Goal: Task Accomplishment & Management: Use online tool/utility

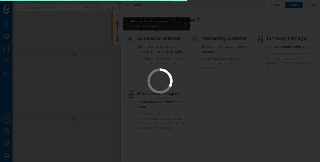
click at [268, 26] on div at bounding box center [160, 81] width 320 height 162
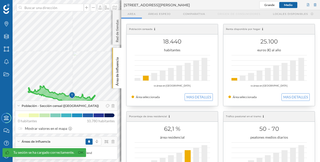
click at [80, 9] on div at bounding box center [81, 7] width 6 height 3
click at [78, 9] on input at bounding box center [50, 8] width 56 height 8
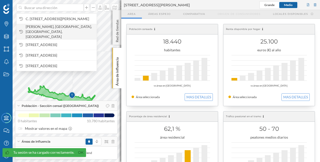
click at [70, 27] on span "[PERSON_NAME], [GEOGRAPHIC_DATA], [GEOGRAPHIC_DATA], [GEOGRAPHIC_DATA]" at bounding box center [60, 31] width 68 height 15
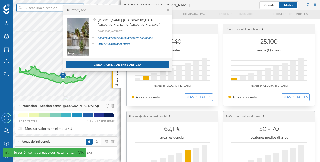
click at [56, 8] on input at bounding box center [50, 8] width 56 height 8
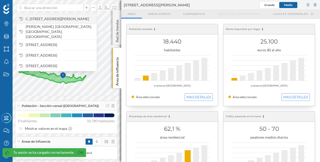
click at [55, 20] on span "C. [STREET_ADDRESS][PERSON_NAME]" at bounding box center [60, 18] width 68 height 5
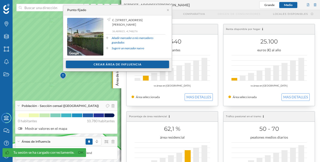
click at [91, 61] on div "Crear área de influencia" at bounding box center [117, 65] width 103 height 8
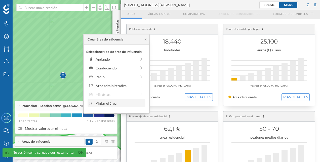
click at [111, 103] on div "Pintar el área" at bounding box center [120, 103] width 48 height 5
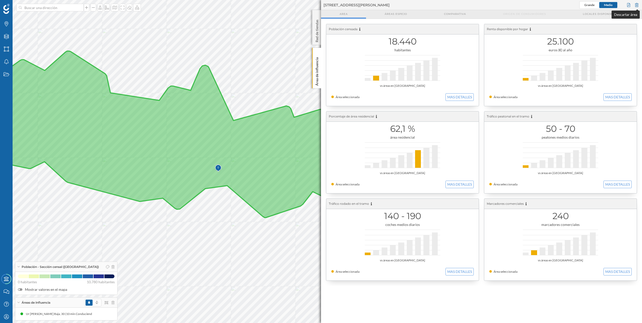
click at [320, 2] on div at bounding box center [637, 5] width 6 height 8
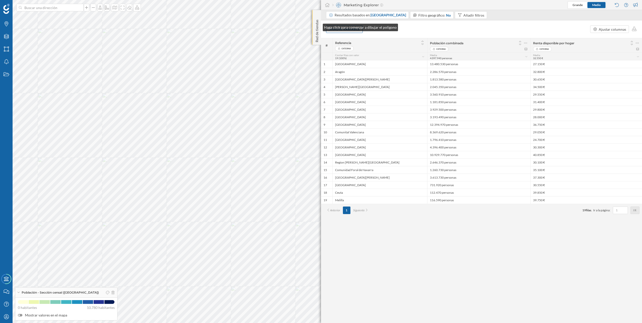
click at [318, 26] on p "Red de tiendas" at bounding box center [317, 30] width 5 height 25
click at [48, 7] on input at bounding box center [50, 8] width 56 height 8
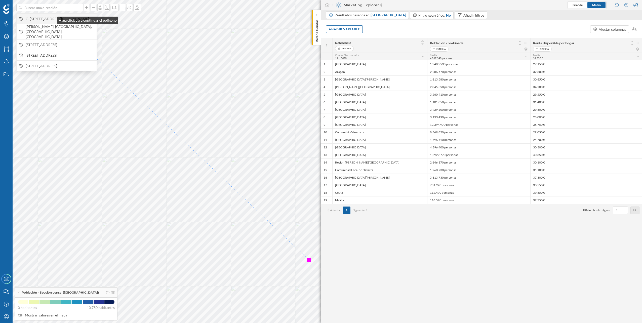
click at [52, 19] on span "C. [STREET_ADDRESS][PERSON_NAME]" at bounding box center [60, 18] width 68 height 5
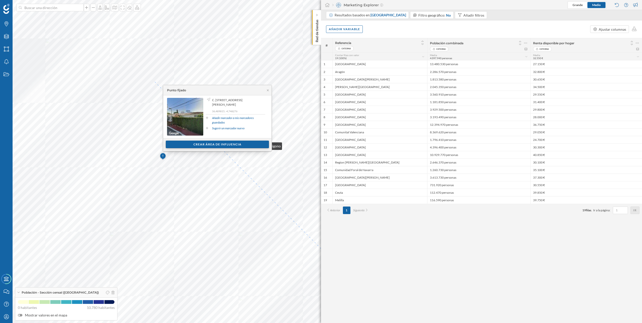
click at [216, 145] on div "Crear área de influencia" at bounding box center [217, 145] width 103 height 8
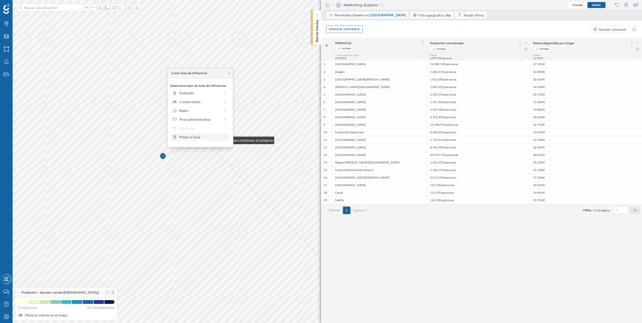
click at [209, 139] on div "Pintar el área" at bounding box center [203, 136] width 48 height 5
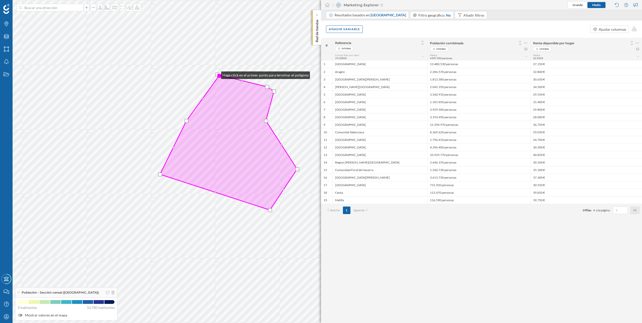
click at [216, 74] on div at bounding box center [217, 75] width 4 height 4
click at [220, 75] on div at bounding box center [219, 76] width 4 height 4
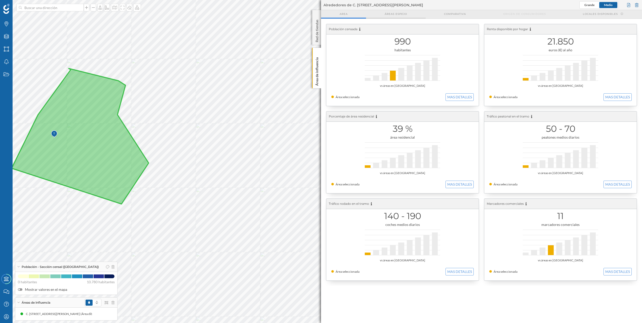
click at [320, 15] on span "Áreas espejo" at bounding box center [396, 14] width 22 height 4
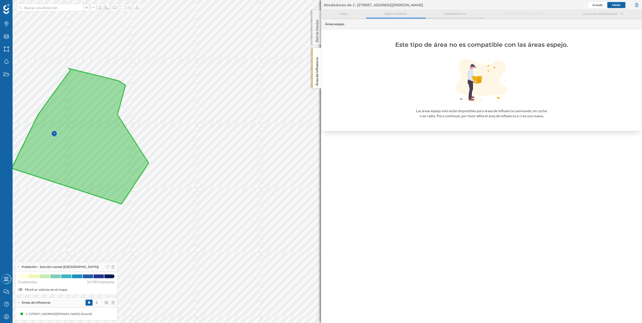
click at [320, 13] on span "Comparativa" at bounding box center [455, 14] width 22 height 4
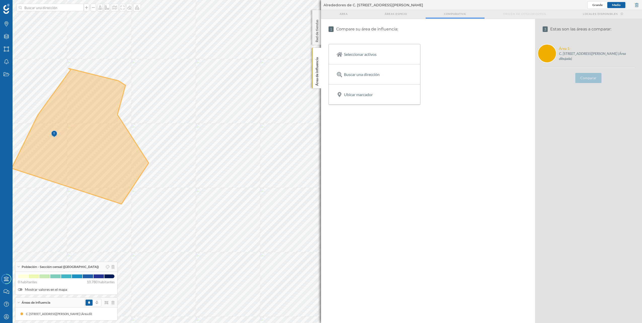
click at [320, 11] on div "Origen de consumidores" at bounding box center [525, 14] width 80 height 9
click at [320, 15] on span "Origen de consumidores" at bounding box center [524, 14] width 43 height 4
click at [320, 13] on div "Area" at bounding box center [343, 14] width 45 height 9
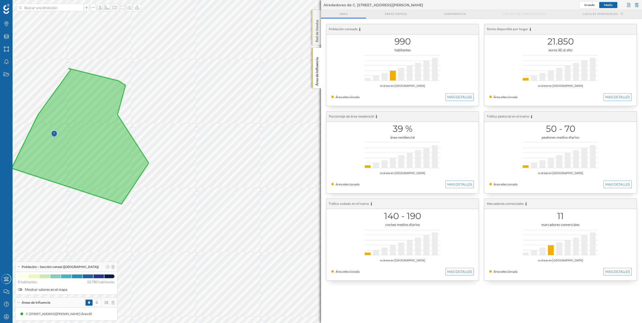
click at [315, 29] on p "Red de tiendas" at bounding box center [317, 30] width 5 height 25
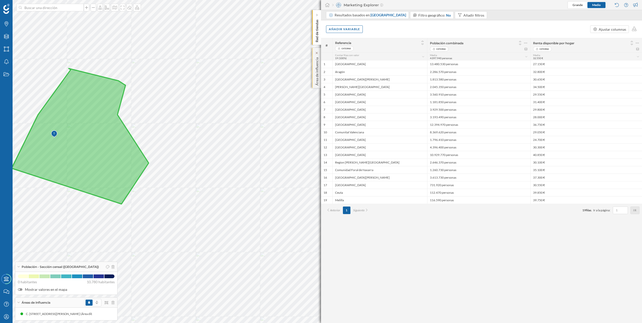
click at [317, 68] on p "Área de influencia" at bounding box center [317, 70] width 5 height 30
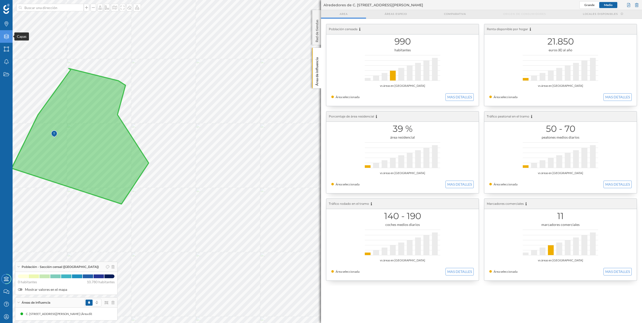
click at [8, 39] on icon "Capas" at bounding box center [6, 36] width 6 height 5
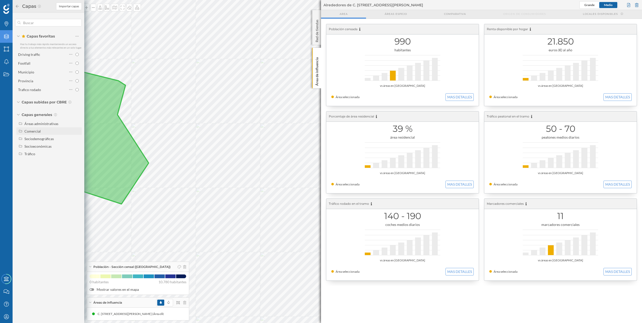
click at [27, 131] on div "Comercial" at bounding box center [32, 131] width 16 height 4
click at [34, 147] on div "Sociodemográficas" at bounding box center [38, 149] width 29 height 4
click at [29, 162] on div "Socioeconómicas" at bounding box center [37, 213] width 27 height 4
click at [37, 162] on div "Tráfico" at bounding box center [52, 253] width 56 height 5
click at [24, 101] on span "Capas subidas por CBRE" at bounding box center [44, 102] width 45 height 5
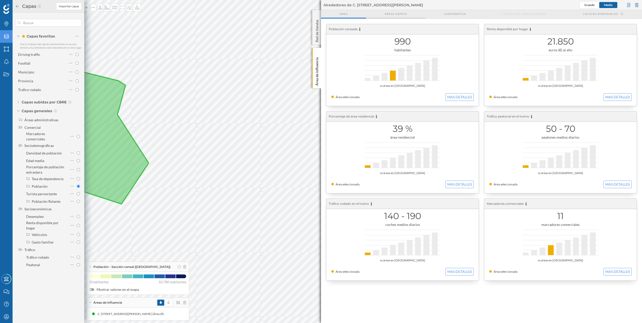
click at [320, 16] on div "Áreas espejo" at bounding box center [395, 14] width 59 height 9
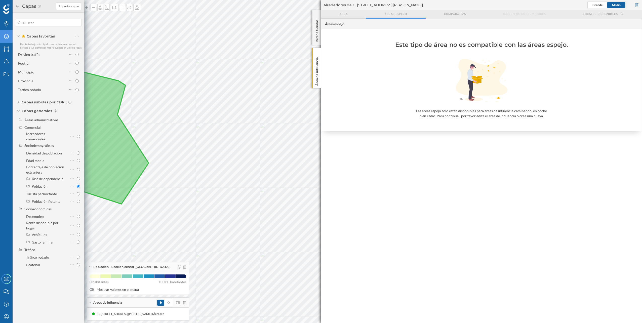
click at [320, 14] on div "Area" at bounding box center [343, 14] width 45 height 9
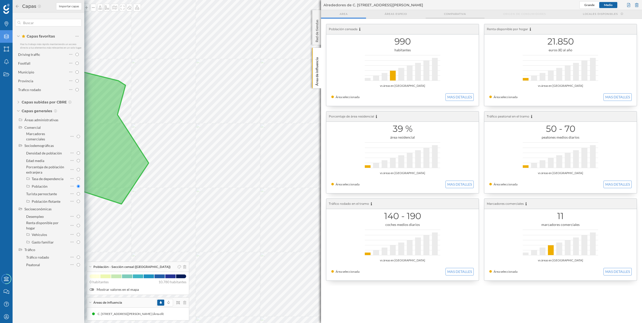
click at [320, 14] on span "Comparativa" at bounding box center [455, 14] width 22 height 4
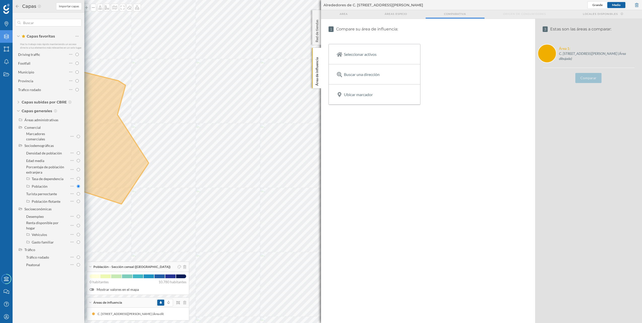
click at [320, 15] on span "Origen de consumidores" at bounding box center [524, 14] width 43 height 4
click at [320, 15] on span "Locales disponibles" at bounding box center [600, 14] width 35 height 4
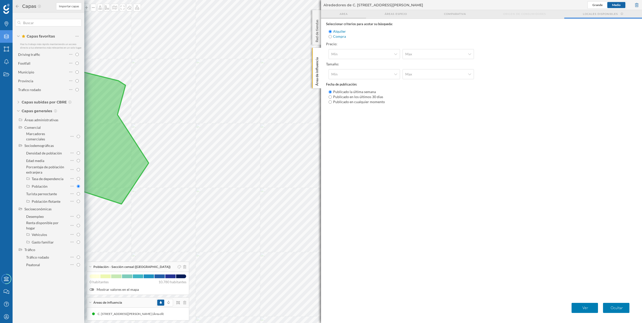
click at [320, 14] on div "Area" at bounding box center [343, 14] width 45 height 9
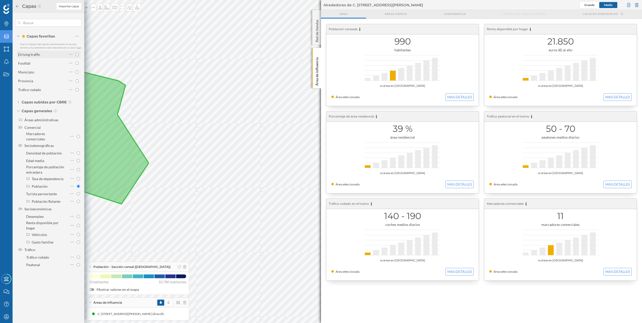
click at [48, 57] on div "Driving traffic" at bounding box center [42, 54] width 49 height 5
radio input "false"
radio input "true"
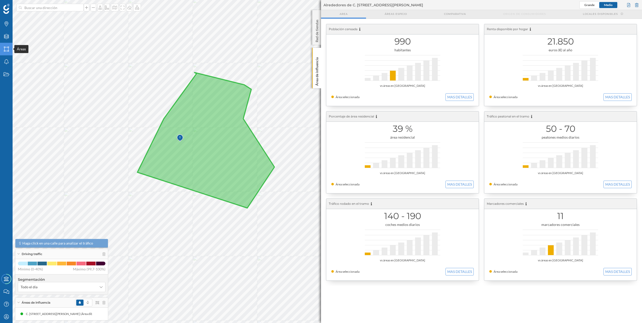
click at [3, 48] on icon "Áreas" at bounding box center [6, 49] width 6 height 5
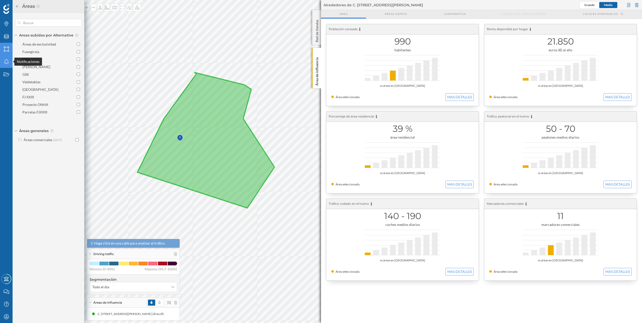
click at [7, 62] on icon "Notificaciones" at bounding box center [6, 61] width 6 height 5
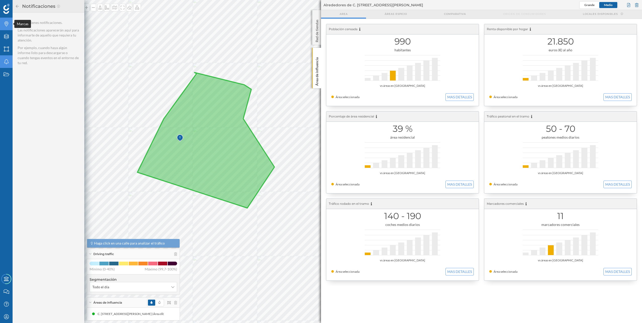
click at [6, 24] on icon at bounding box center [7, 23] width 4 height 5
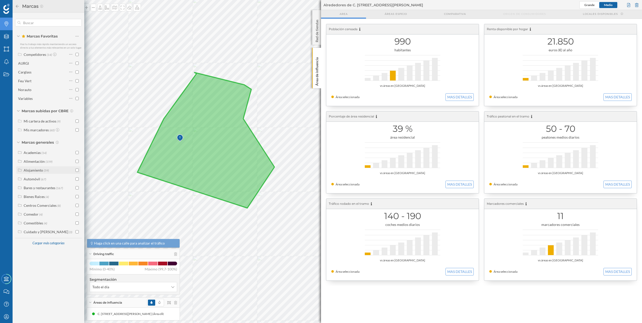
click at [19, 162] on icon at bounding box center [20, 170] width 5 height 4
click at [78, 162] on input "checkbox" at bounding box center [77, 170] width 3 height 3
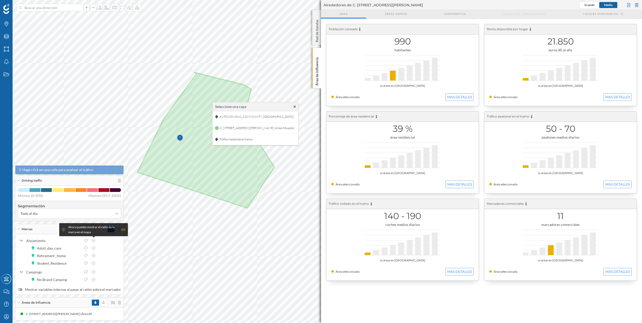
click at [124, 162] on div "OK" at bounding box center [123, 229] width 5 height 5
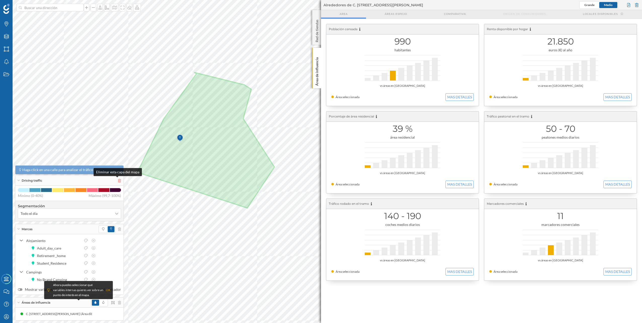
click at [118, 162] on icon at bounding box center [119, 181] width 3 height 4
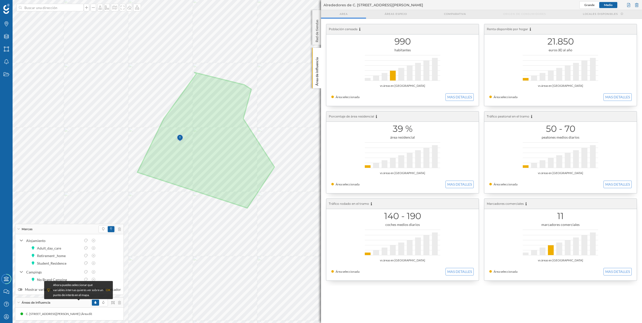
click at [91, 162] on div "Marcas" at bounding box center [69, 229] width 108 height 10
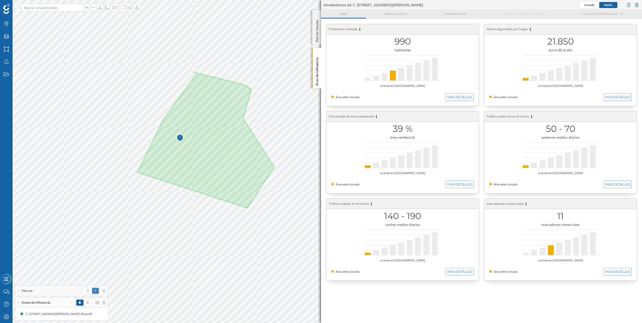
click at [66, 162] on div "Áreas de influencia" at bounding box center [61, 303] width 93 height 10
click at [17, 162] on div "Áreas de influencia" at bounding box center [61, 317] width 93 height 10
click at [19, 162] on div "Marcas" at bounding box center [61, 291] width 93 height 10
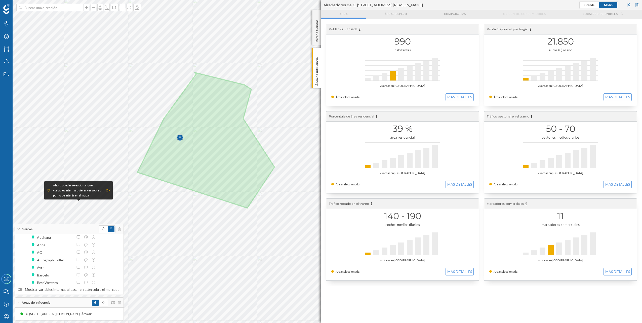
scroll to position [97, 0]
click at [80, 162] on div "Cargar más elementos" at bounding box center [75, 278] width 38 height 8
click at [70, 162] on div "Marcas" at bounding box center [69, 229] width 108 height 10
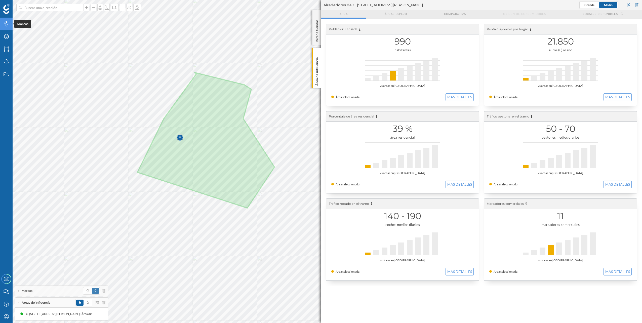
click at [11, 27] on div "Marcas" at bounding box center [6, 24] width 13 height 13
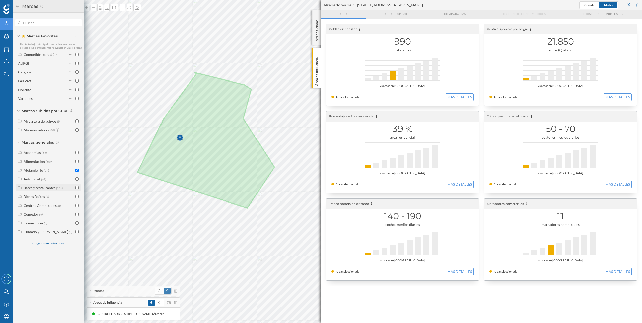
click at [76, 162] on input "checkbox" at bounding box center [77, 187] width 3 height 3
click at [92, 162] on div "Marcas" at bounding box center [133, 291] width 93 height 10
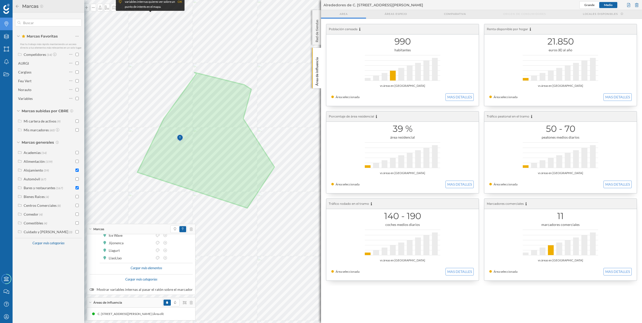
scroll to position [288, 0]
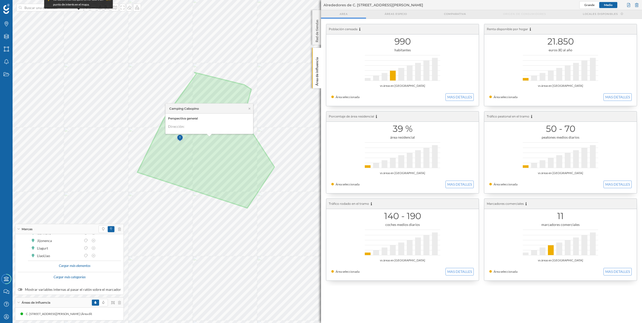
click at [18, 162] on icon at bounding box center [18, 229] width 3 height 1
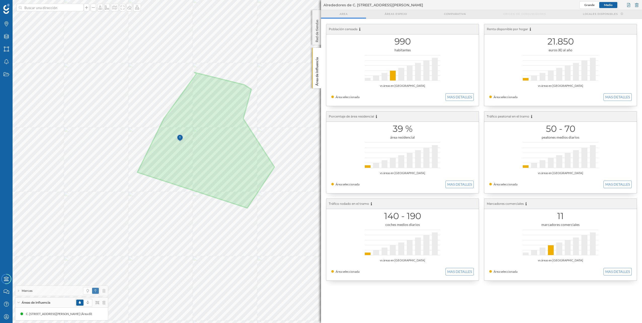
click at [18, 162] on icon at bounding box center [18, 291] width 1 height 3
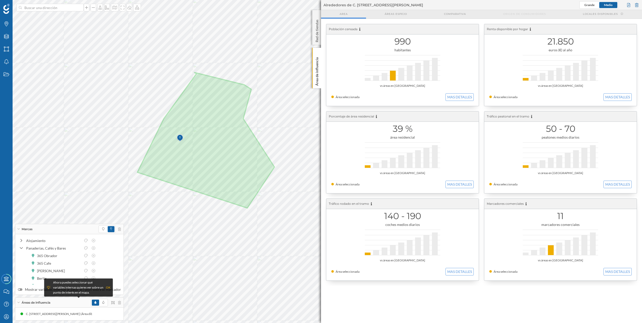
click at [17, 162] on div "Áreas de influencia" at bounding box center [69, 303] width 108 height 10
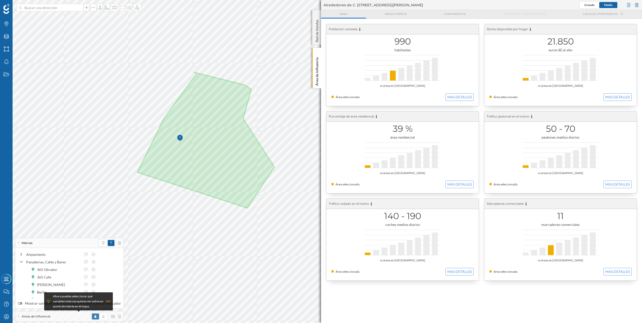
click at [19, 162] on icon at bounding box center [18, 242] width 3 height 1
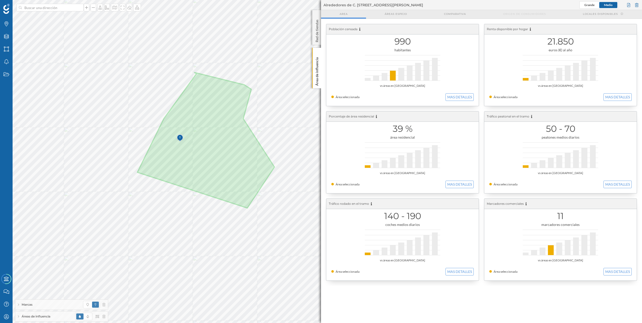
click at [16, 162] on div "Marcas" at bounding box center [61, 305] width 93 height 10
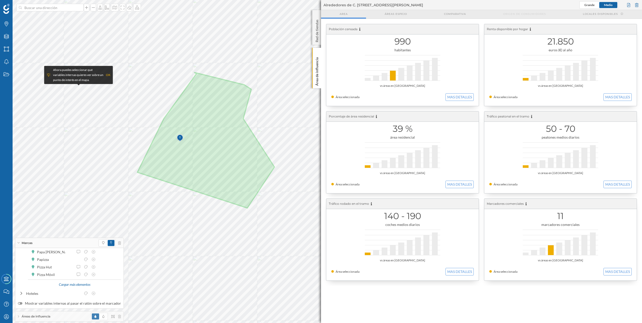
scroll to position [227, 0]
click at [110, 162] on icon at bounding box center [111, 242] width 2 height 3
click at [102, 162] on icon at bounding box center [103, 242] width 2 height 3
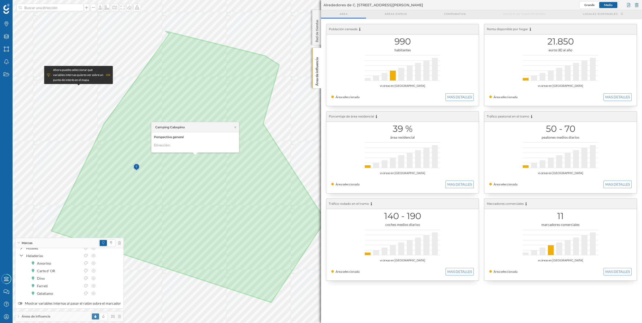
click at [136, 162] on img at bounding box center [136, 167] width 6 height 10
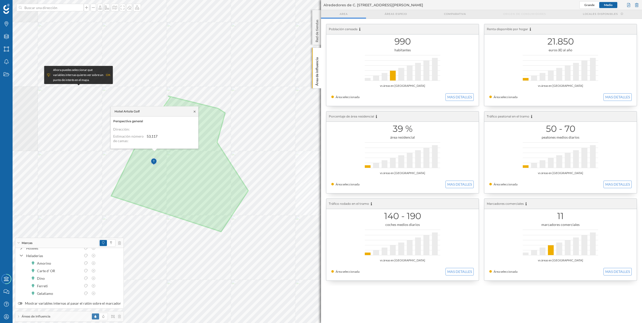
click at [195, 113] on icon at bounding box center [195, 111] width 4 height 3
click at [108, 75] on div "OK" at bounding box center [108, 74] width 5 height 5
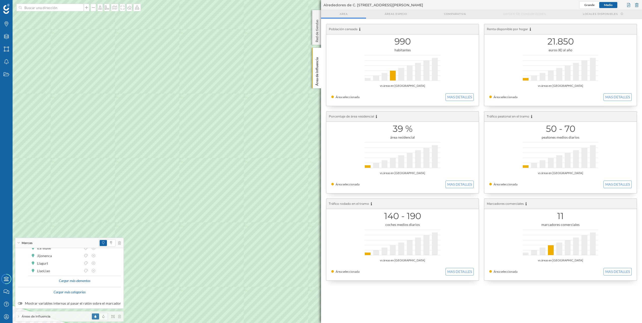
scroll to position [288, 0]
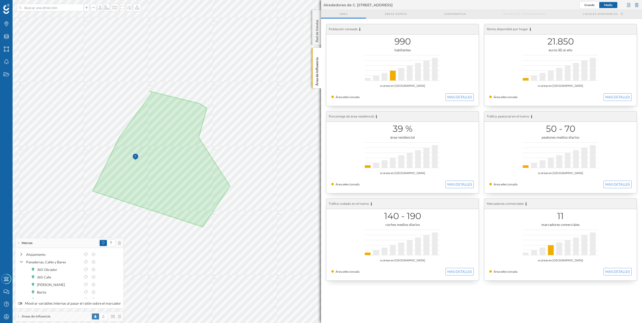
scroll to position [288, 0]
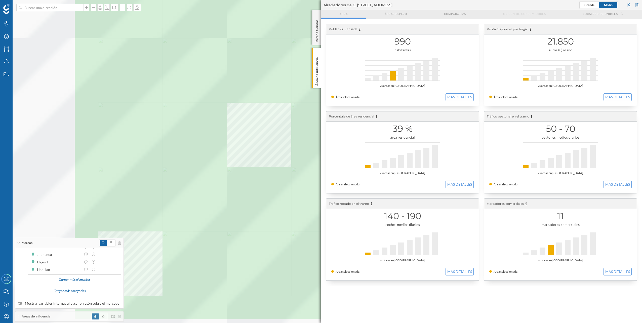
click at [330, 108] on div at bounding box center [330, 108] width 0 height 0
